Goal: Register for event/course

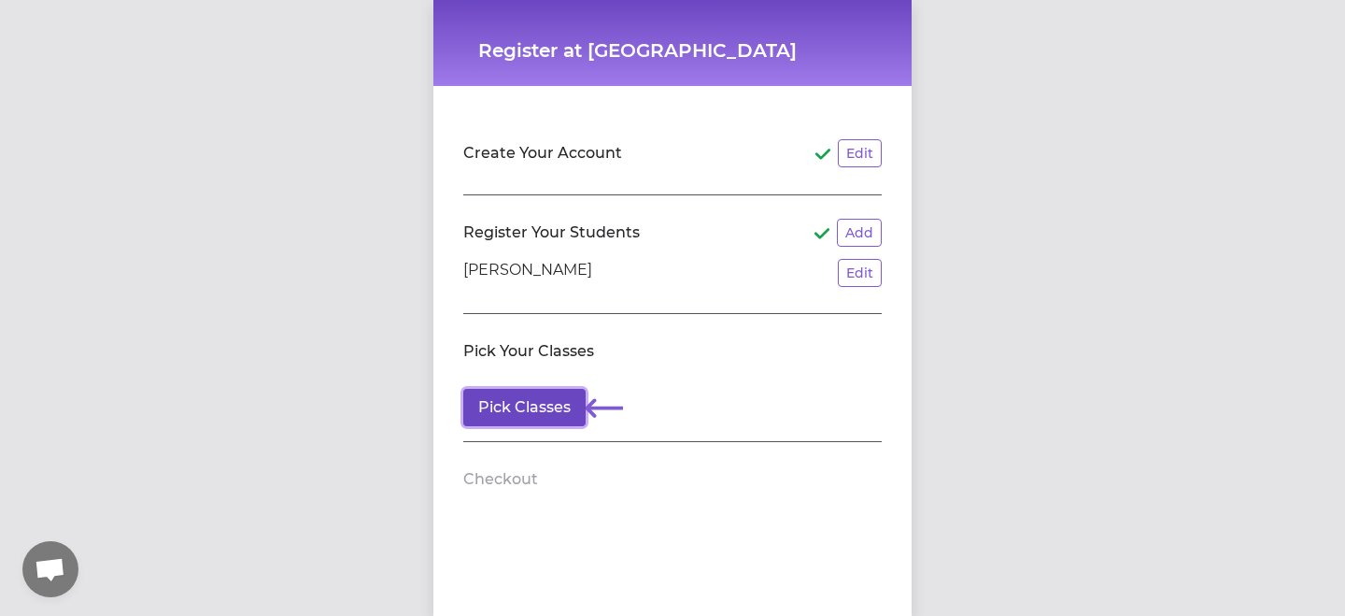
click at [533, 414] on button "Pick Classes" at bounding box center [524, 407] width 122 height 37
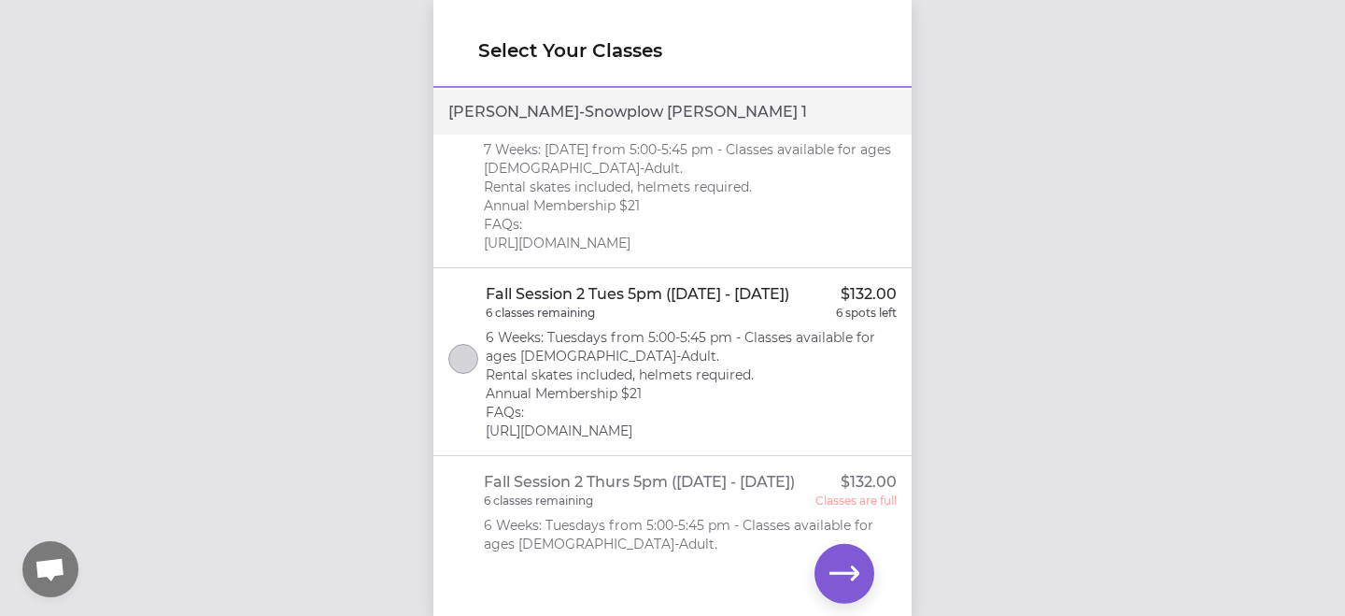
scroll to position [286, 0]
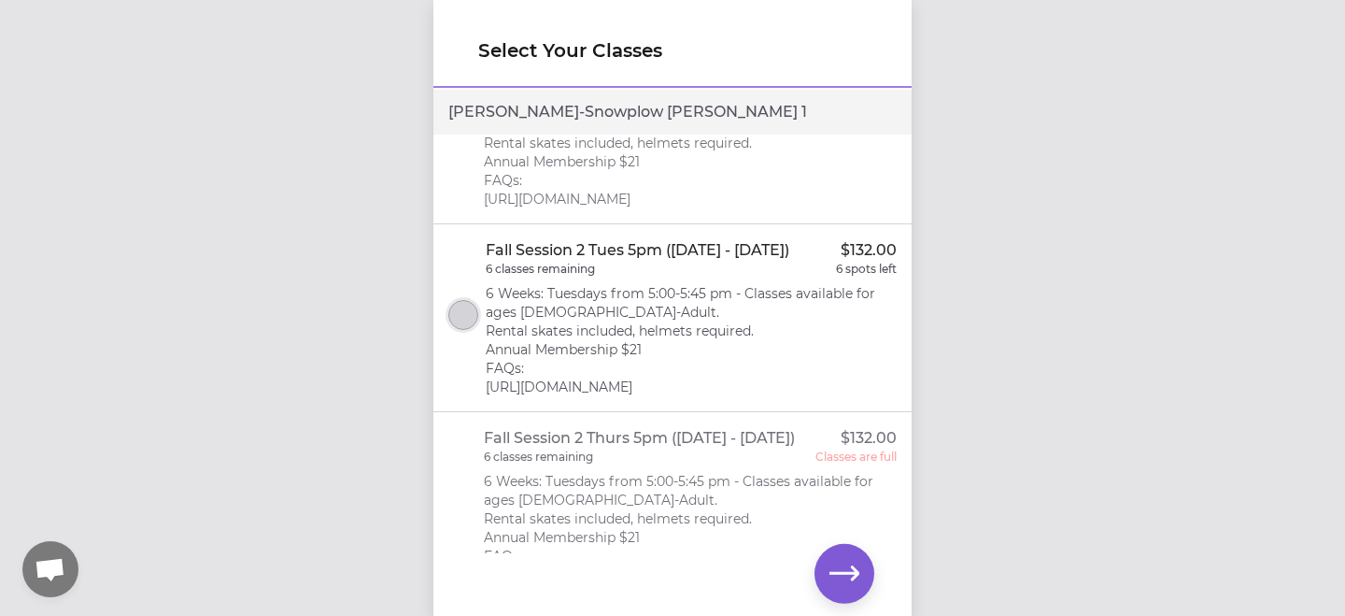
click at [469, 319] on button "select class" at bounding box center [463, 315] width 30 height 30
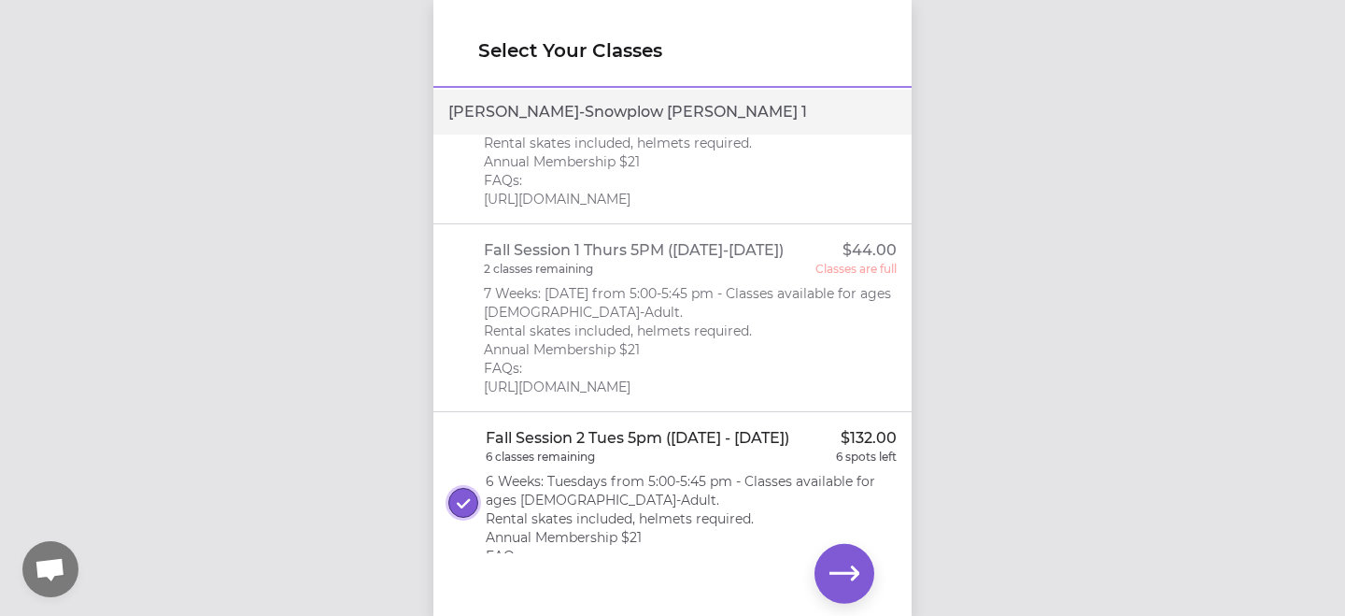
scroll to position [0, 0]
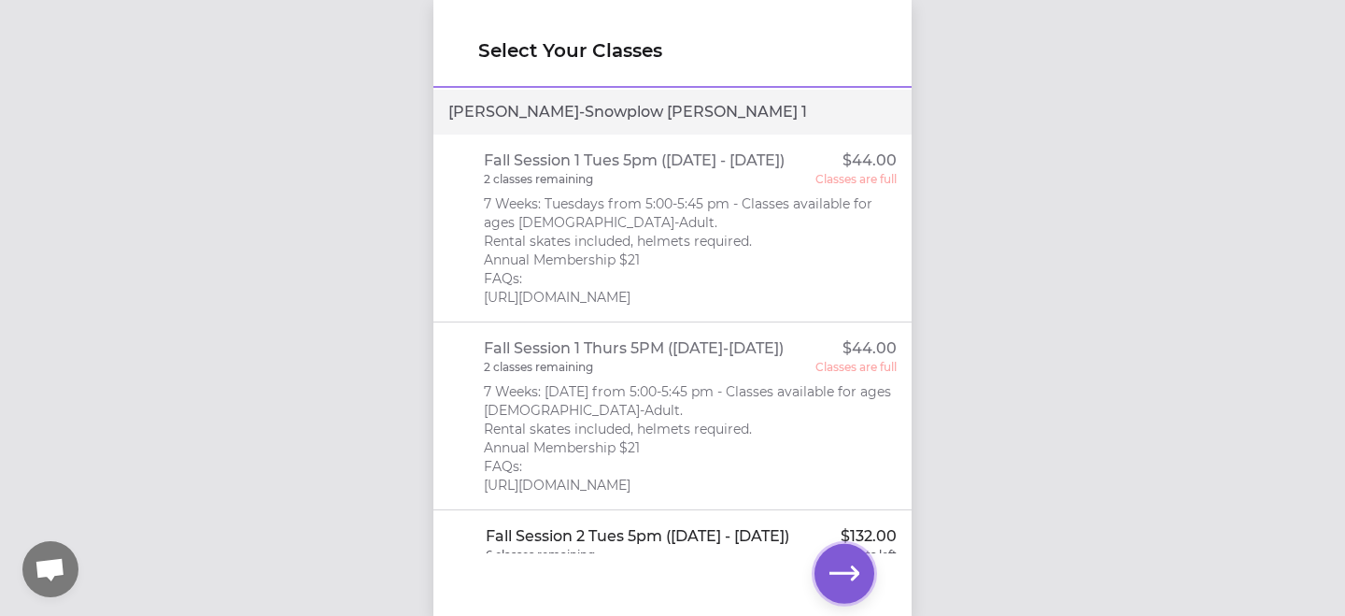
click at [852, 586] on icon "button" at bounding box center [845, 574] width 30 height 30
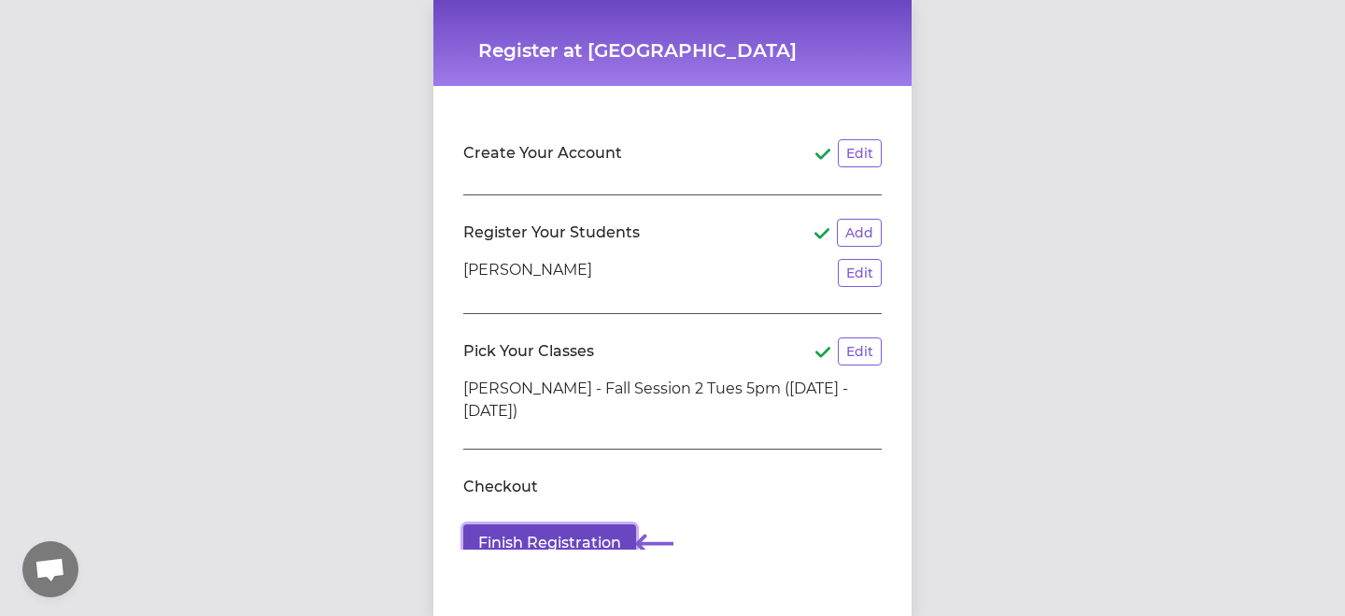
click at [568, 538] on button "Finish Registration" at bounding box center [549, 542] width 173 height 37
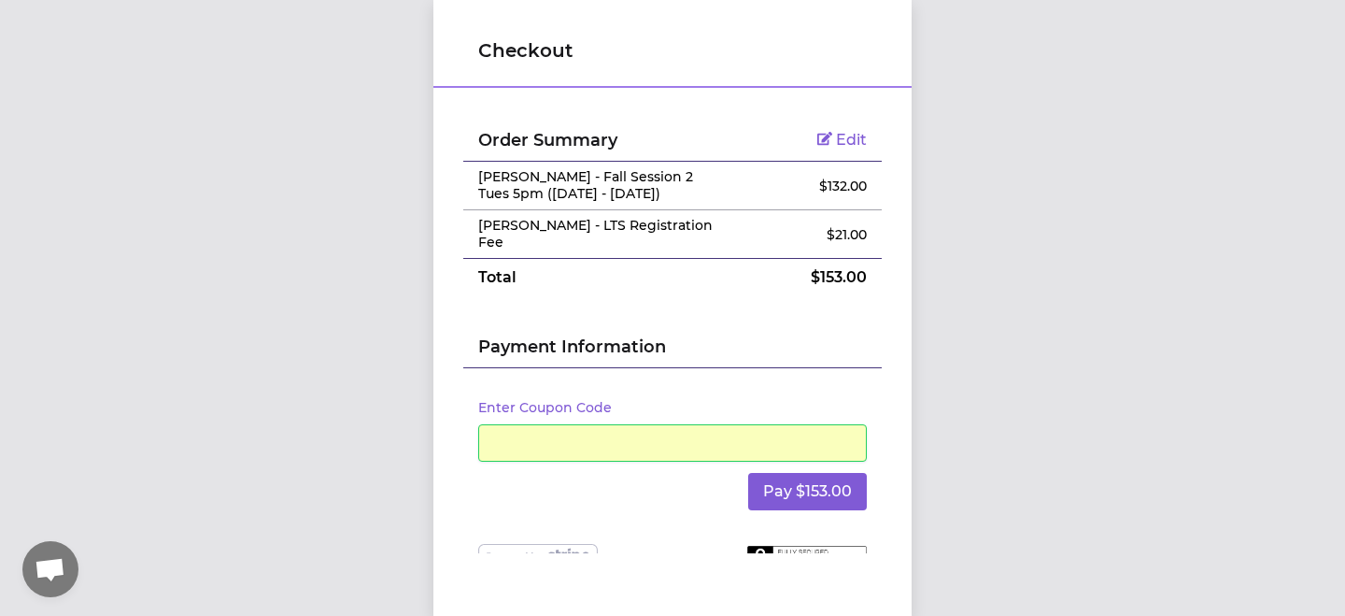
scroll to position [32, 0]
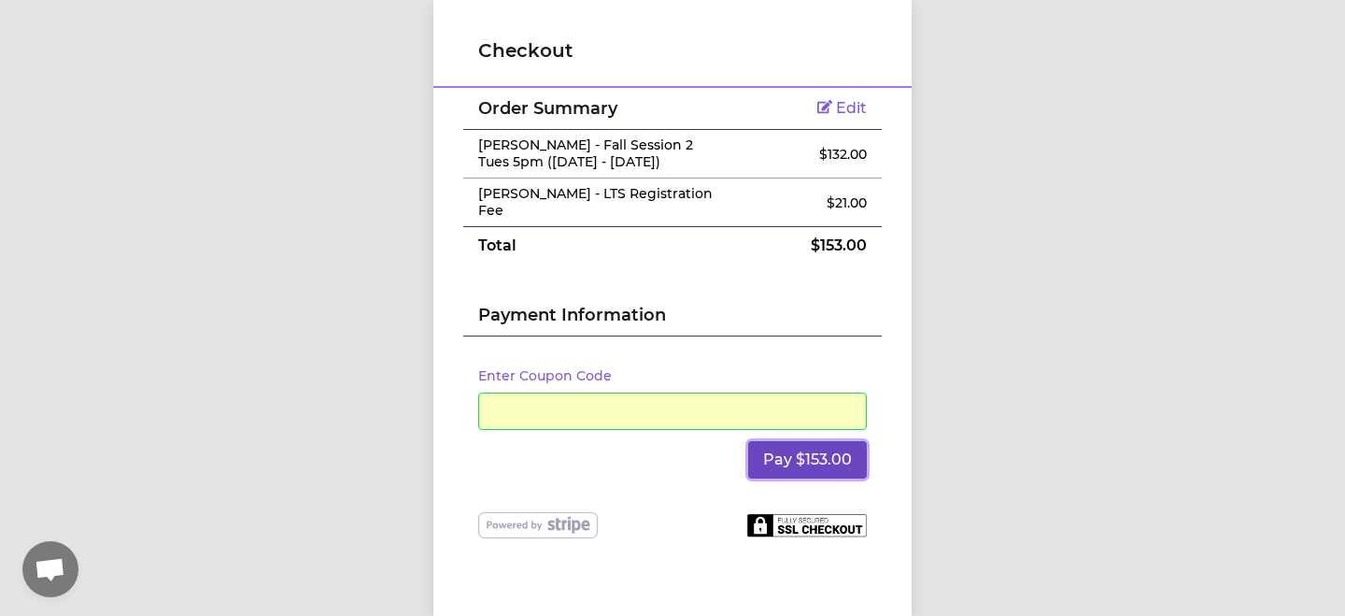
click at [816, 464] on button "Pay $153.00" at bounding box center [807, 459] width 119 height 37
click at [778, 462] on button "Pay $153.00" at bounding box center [807, 459] width 119 height 37
